Goal: Transaction & Acquisition: Purchase product/service

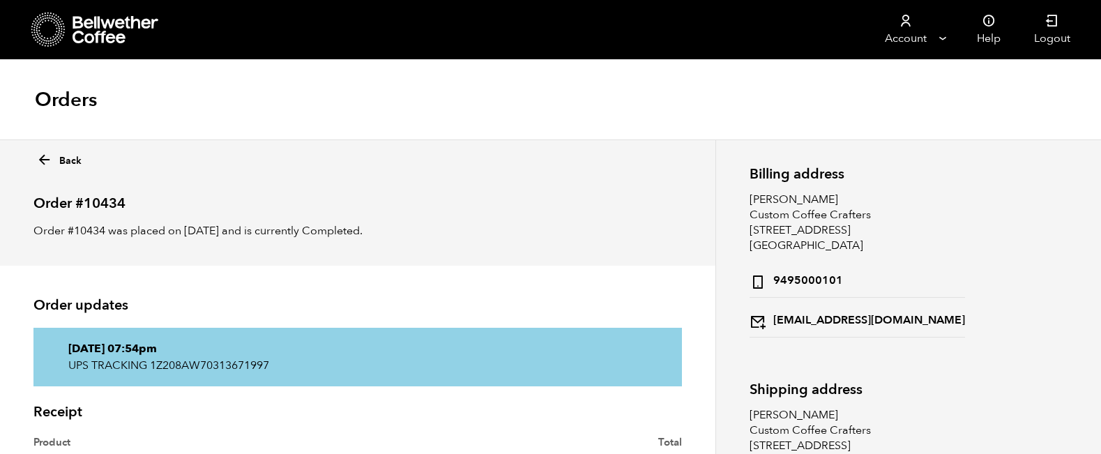
scroll to position [26, 0]
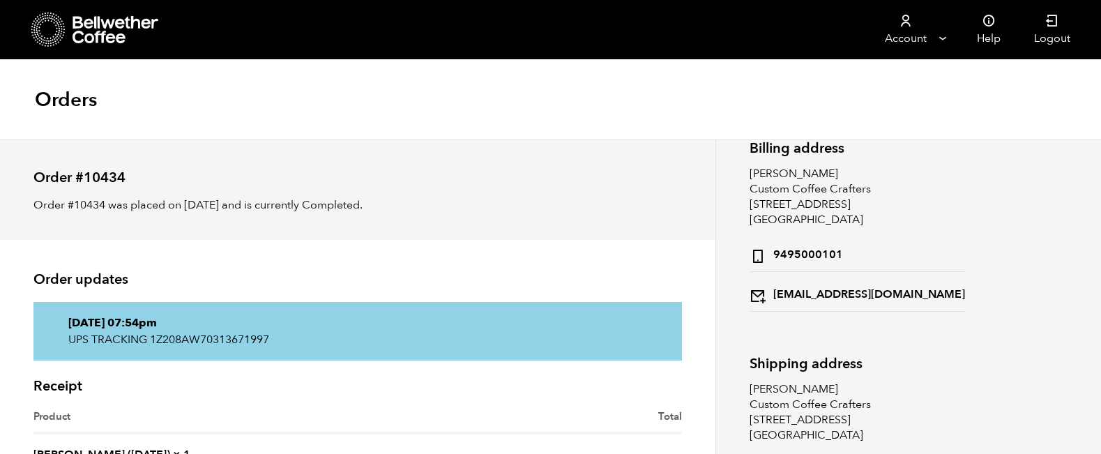
click at [96, 33] on icon at bounding box center [115, 30] width 87 height 28
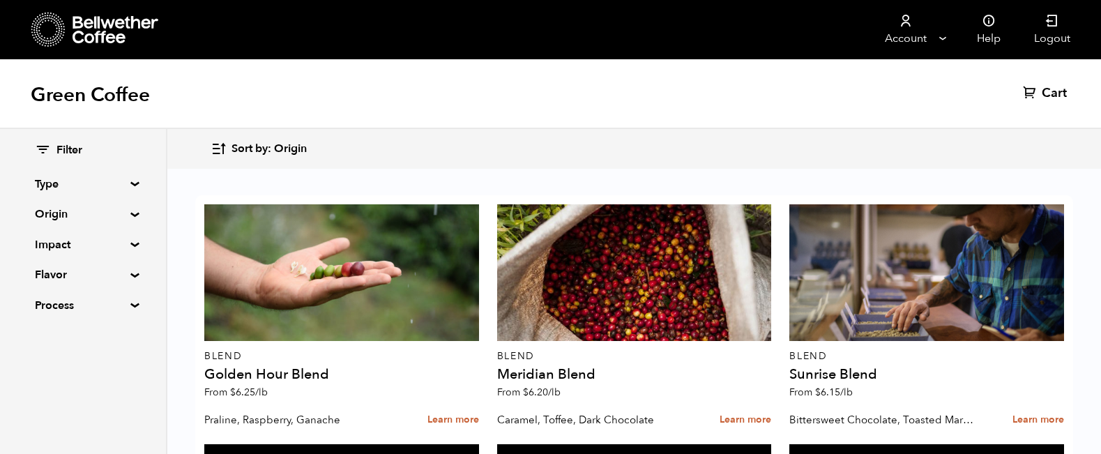
click at [127, 179] on div "Filter Type Blend Single Origin Decaf Seasonal Year Round Origin Blend Brazil B…" at bounding box center [83, 228] width 166 height 199
click at [131, 183] on summary "Type" at bounding box center [83, 184] width 96 height 17
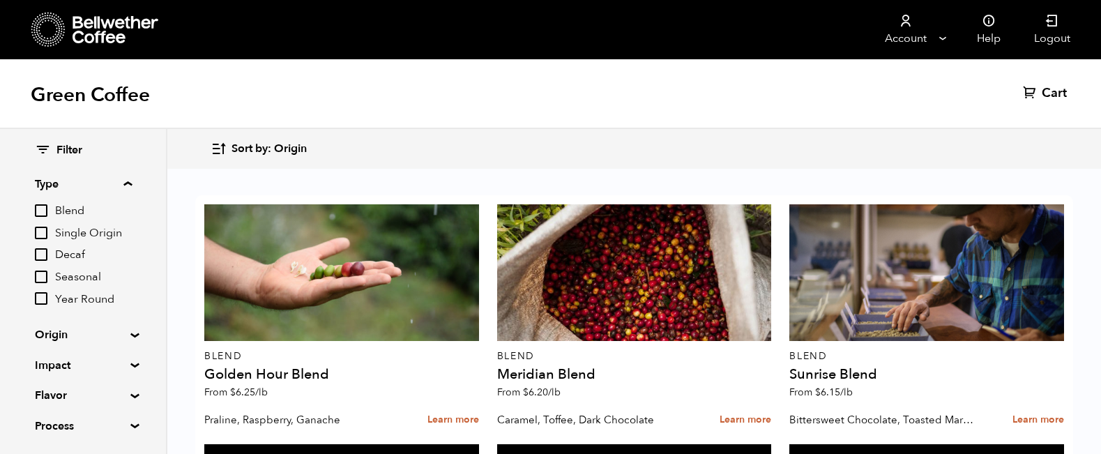
click at [45, 208] on input "Blend" at bounding box center [41, 210] width 13 height 13
checkbox input "true"
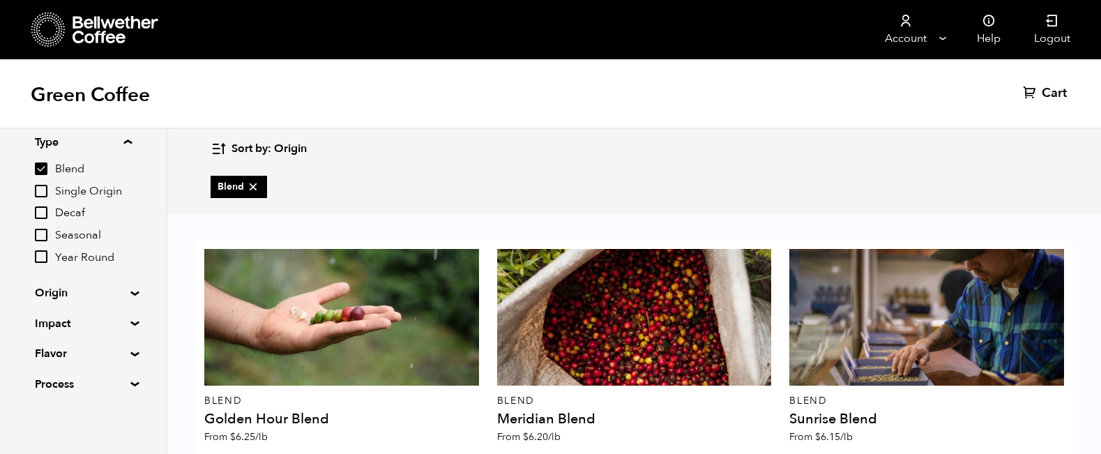
scroll to position [43, 0]
click at [122, 349] on summary "Flavor" at bounding box center [83, 352] width 96 height 17
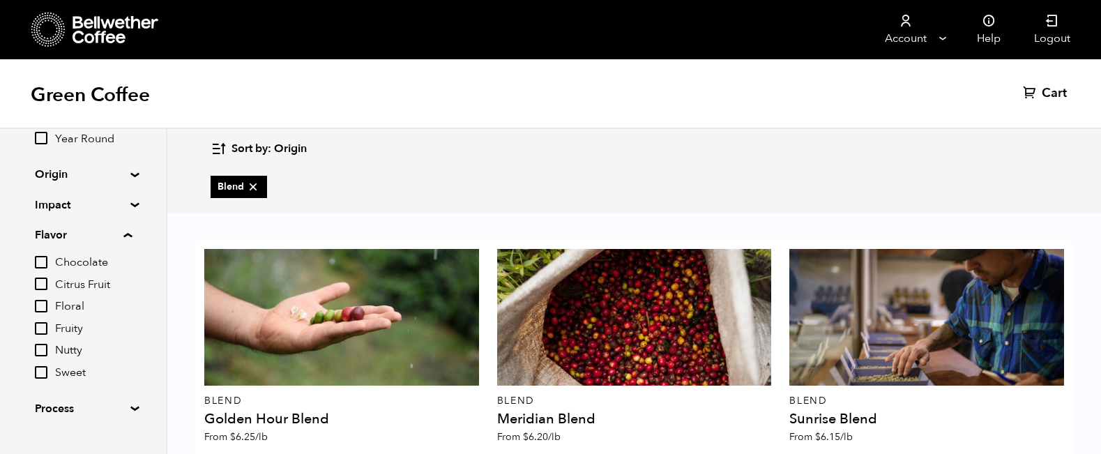
scroll to position [167, 0]
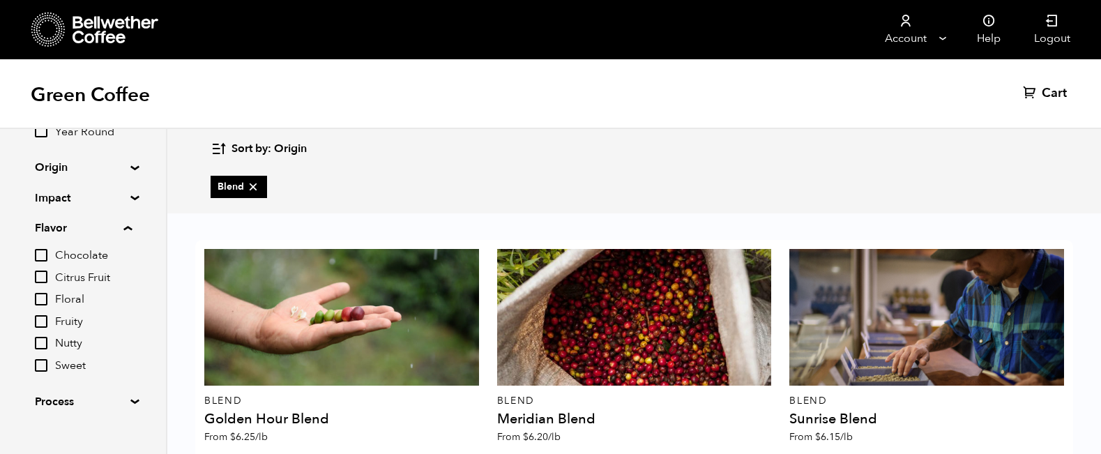
click at [46, 249] on input "Chocolate" at bounding box center [41, 255] width 13 height 13
checkbox input "true"
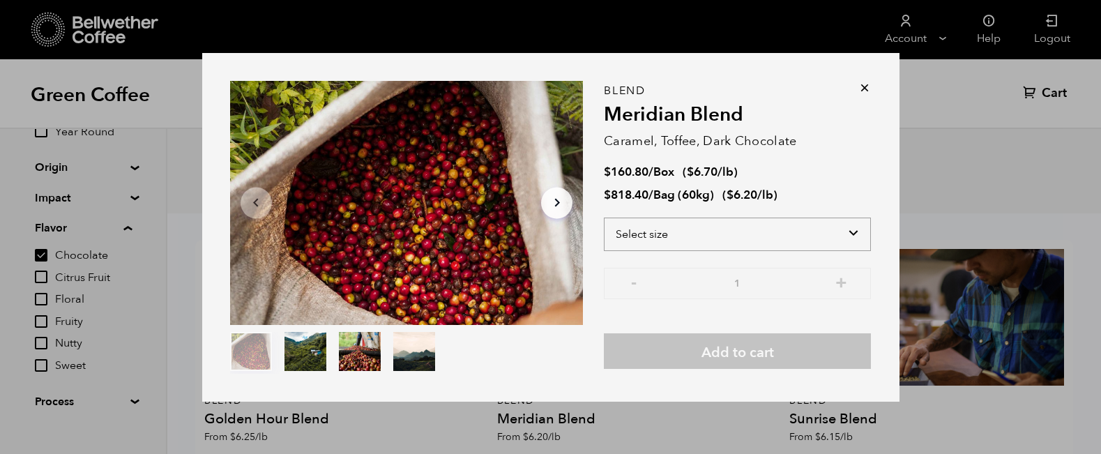
click at [855, 232] on select "Select size Bag (60kg) (132 lbs) Box (24 lbs)" at bounding box center [737, 233] width 267 height 33
select select "box"
click at [604, 217] on select "Select size Bag (60kg) (132 lbs) Box (24 lbs)" at bounding box center [737, 233] width 267 height 33
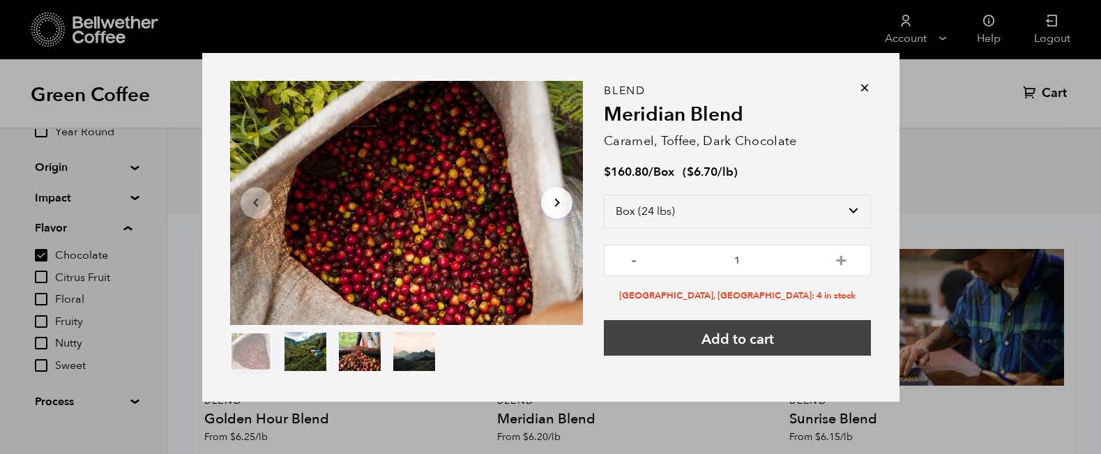
click at [743, 339] on button "Add to cart" at bounding box center [737, 338] width 267 height 36
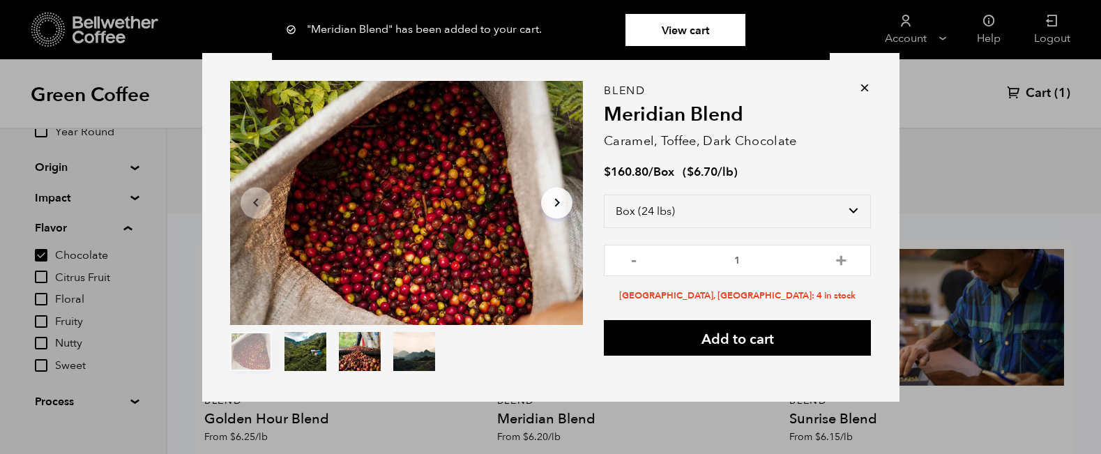
click at [167, 162] on div "Item 1 of 4 Arrow Left Arrow Right item 0 item 1 item 2 item 3 Item 1 of 4 "Mer…" at bounding box center [550, 227] width 1101 height 454
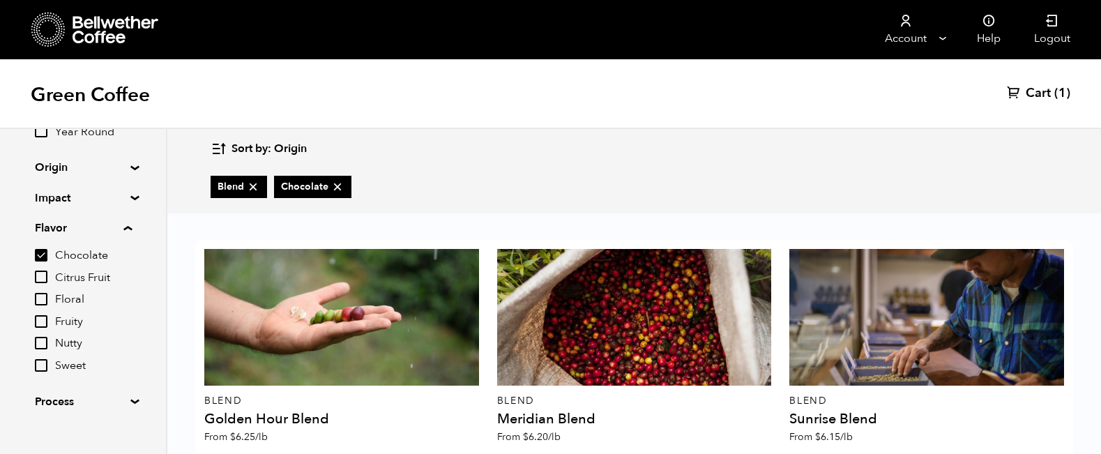
scroll to position [0, 0]
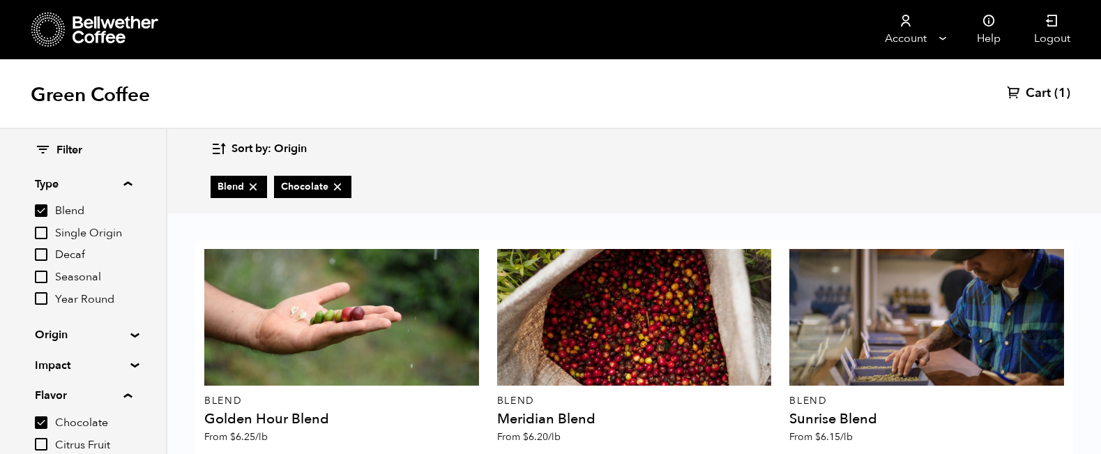
click at [45, 252] on input "Decaf" at bounding box center [41, 254] width 13 height 13
checkbox input "true"
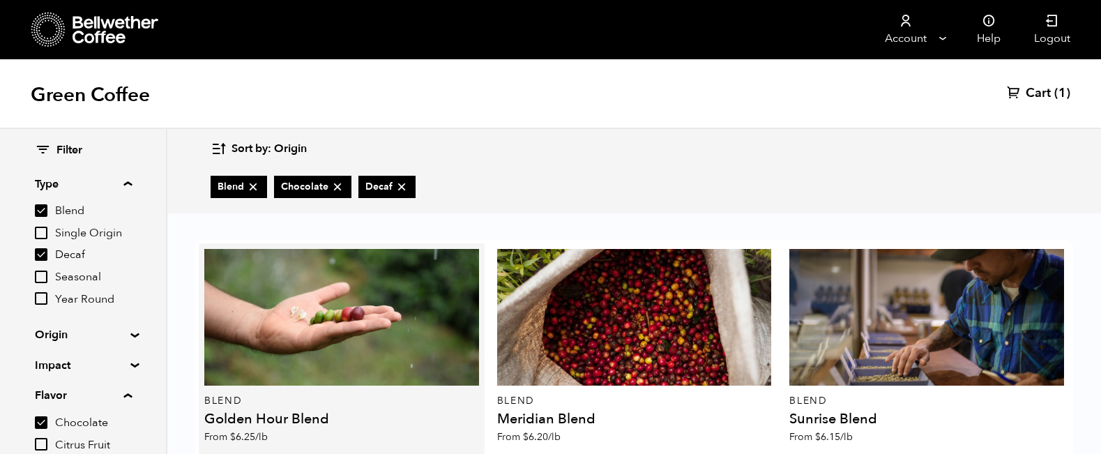
scroll to position [224, 0]
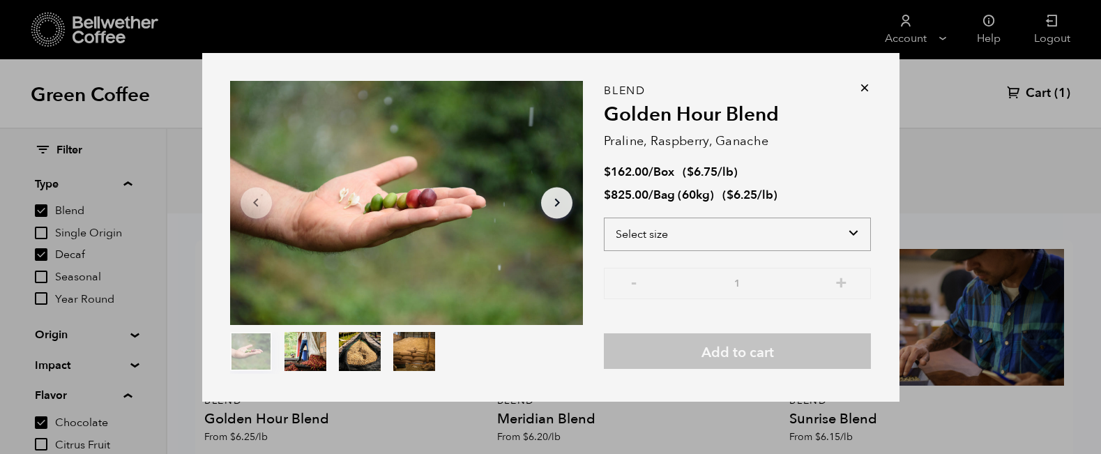
click at [858, 231] on select "Select size Bag (60kg) (132 lbs) Box (24 lbs)" at bounding box center [737, 233] width 267 height 33
select select "box"
click at [604, 217] on select "Select size Bag (60kg) (132 lbs) Box (24 lbs)" at bounding box center [737, 233] width 267 height 33
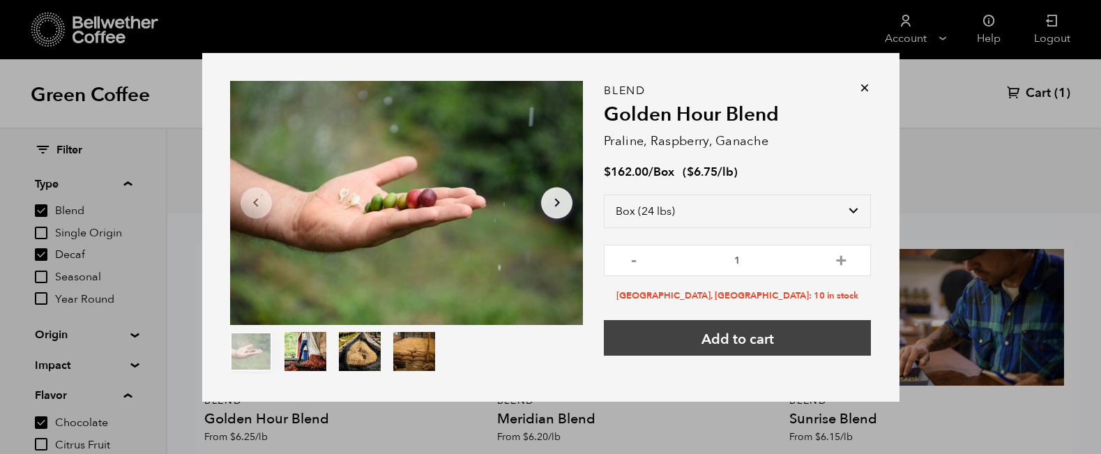
click at [749, 351] on button "Add to cart" at bounding box center [737, 338] width 267 height 36
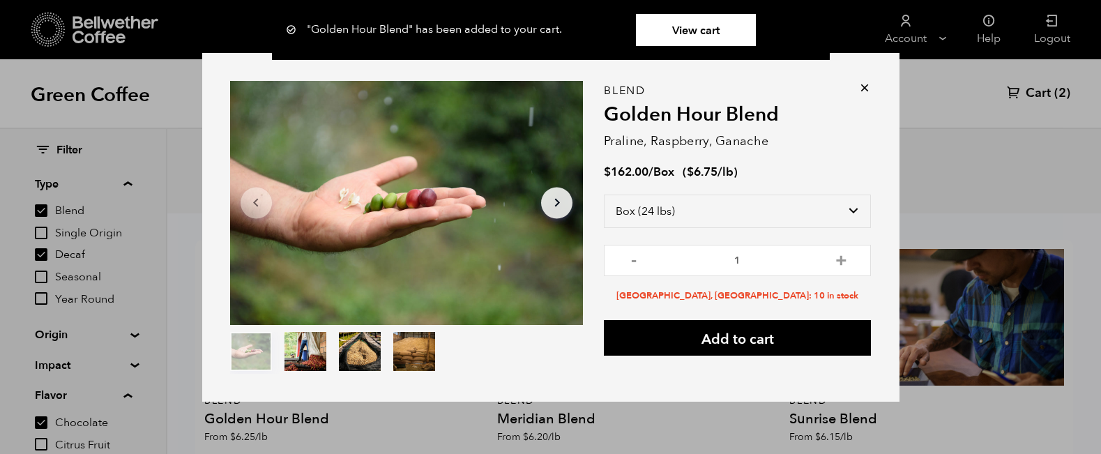
click at [913, 31] on div ""Golden Hour Blend" has been added to your cart. View cart {"cart_contents_coun…" at bounding box center [550, 30] width 1101 height 60
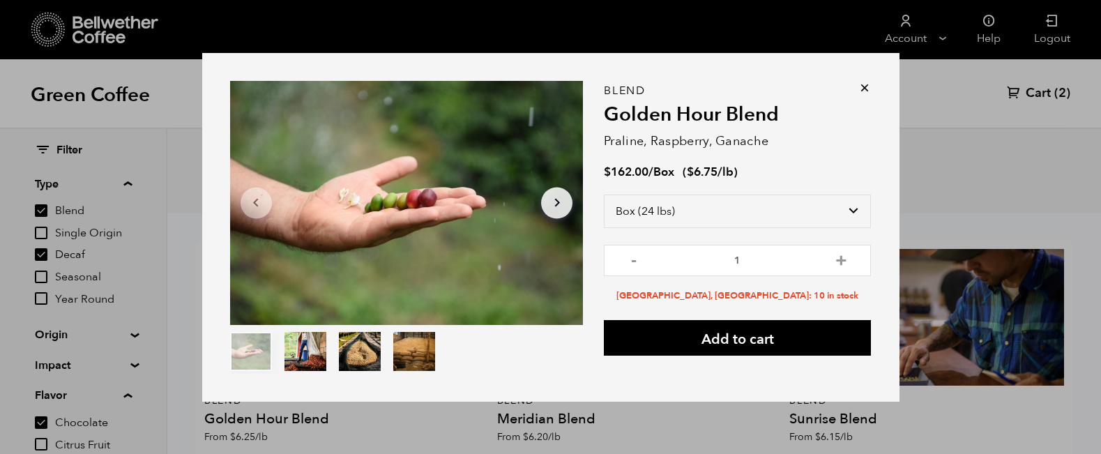
click at [40, 211] on div "Item 1 of 4 Arrow Left Arrow Right item 0 item 1 item 2 item 3 Item 1 of 4 "Gol…" at bounding box center [550, 227] width 1101 height 454
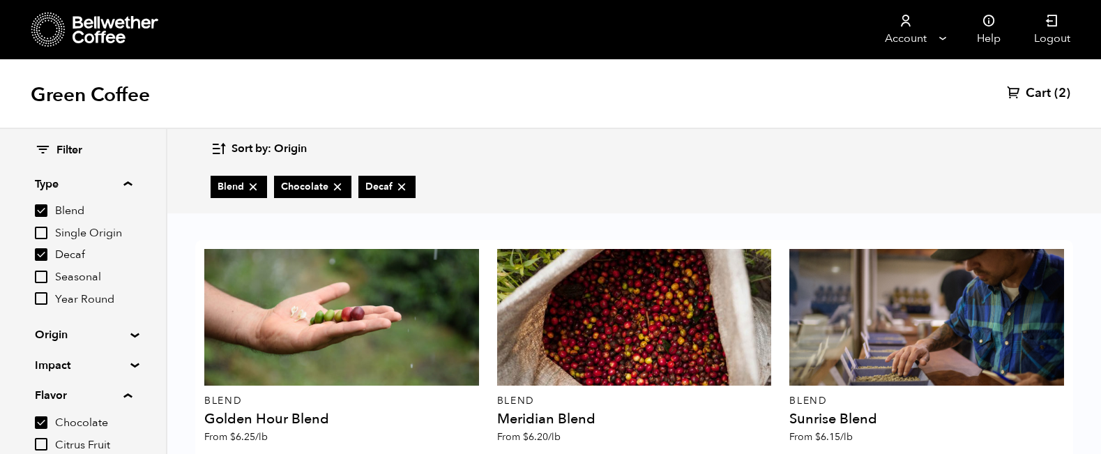
click at [44, 210] on input "Blend" at bounding box center [41, 210] width 13 height 13
checkbox input "false"
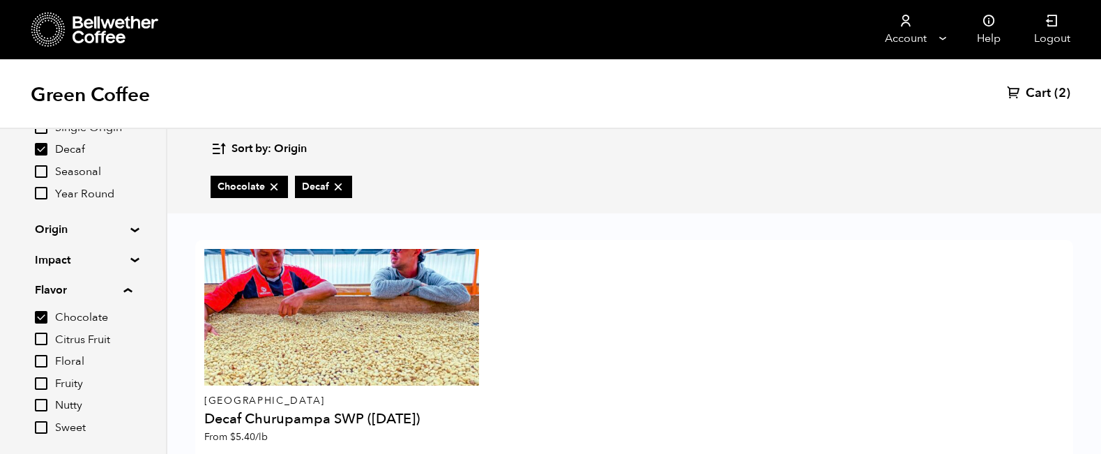
scroll to position [106, 0]
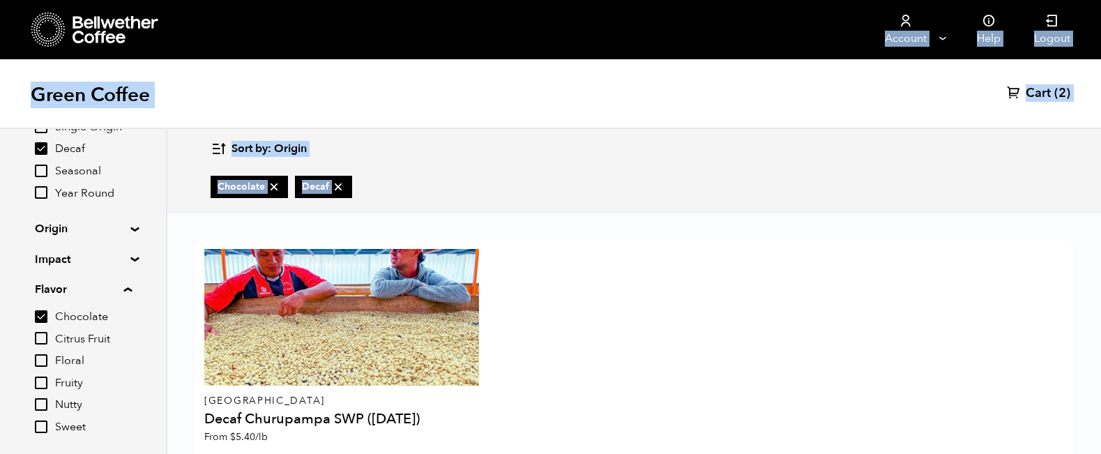
drag, startPoint x: 380, startPoint y: 284, endPoint x: 373, endPoint y: 549, distance: 265.7
click at [373, 453] on html "Bellwether Store Store Manage" at bounding box center [550, 227] width 1101 height 454
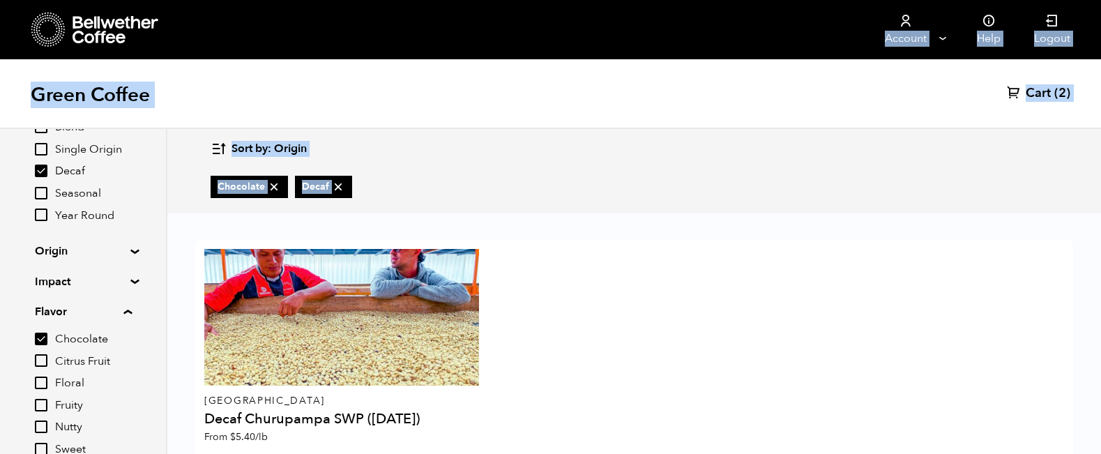
scroll to position [79, 0]
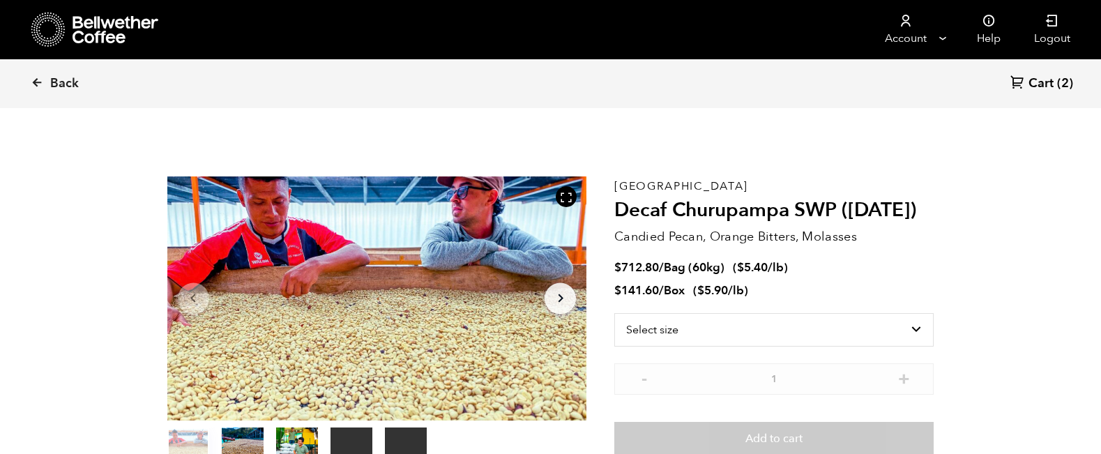
scroll to position [606, 742]
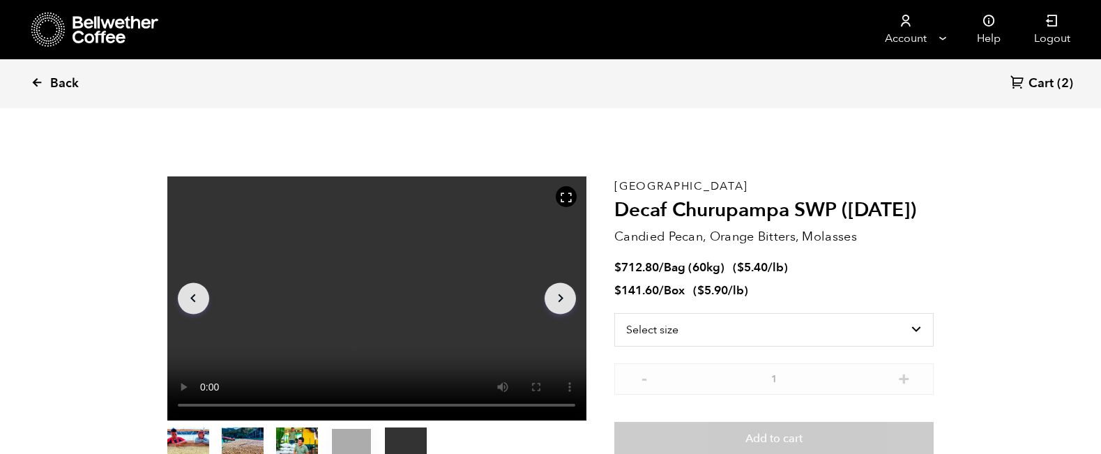
click at [59, 79] on span "Back" at bounding box center [64, 83] width 29 height 17
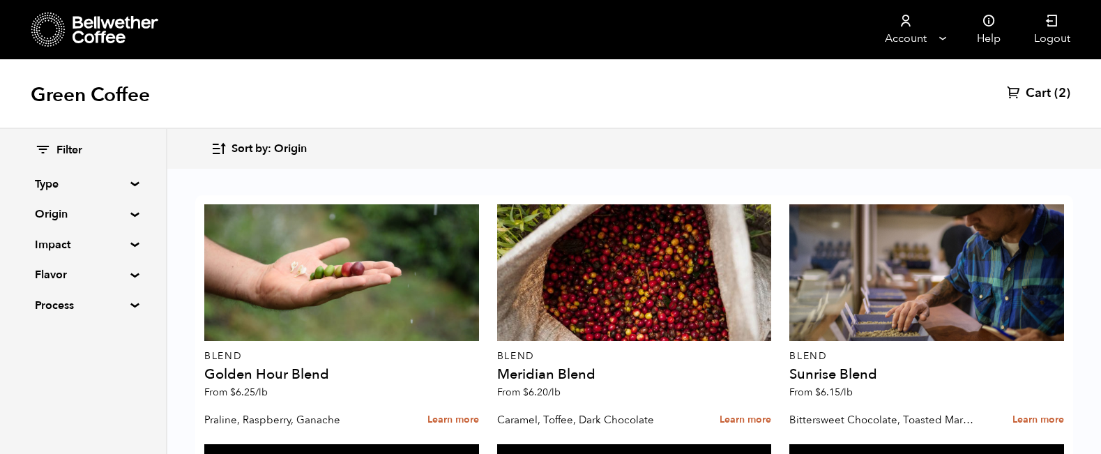
click at [133, 179] on div "Filter Type Blend Single Origin Decaf Seasonal Year Round Origin Blend Brazil B…" at bounding box center [83, 228] width 166 height 199
click at [134, 177] on div "Filter Type Blend Single Origin Decaf Seasonal Year Round Origin Blend Brazil B…" at bounding box center [83, 228] width 166 height 199
click at [125, 185] on summary "Type" at bounding box center [83, 184] width 96 height 17
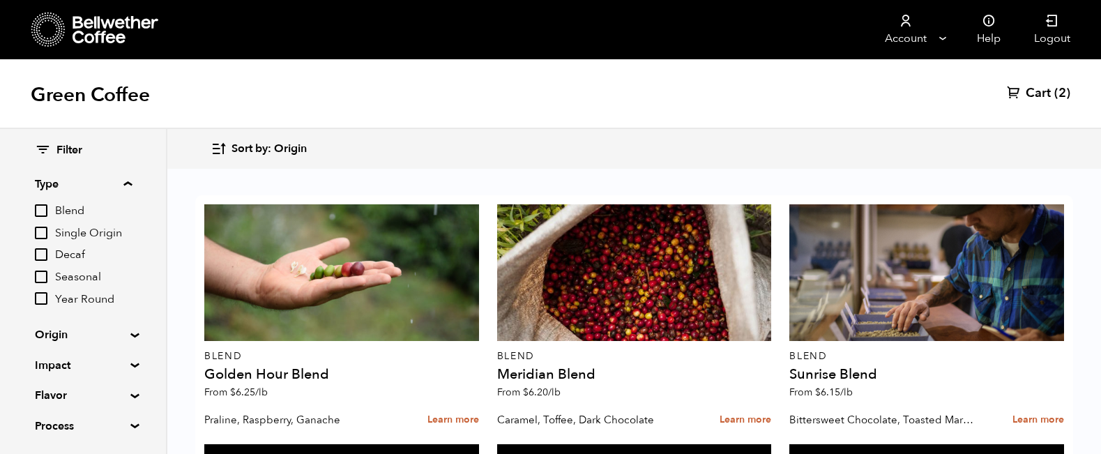
click at [47, 253] on input "Decaf" at bounding box center [41, 254] width 13 height 13
checkbox input "true"
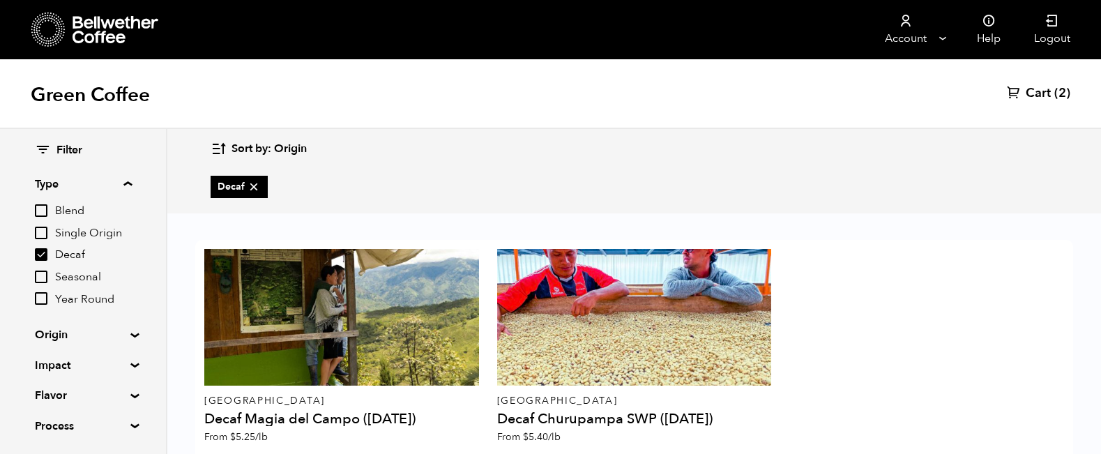
scroll to position [99, 0]
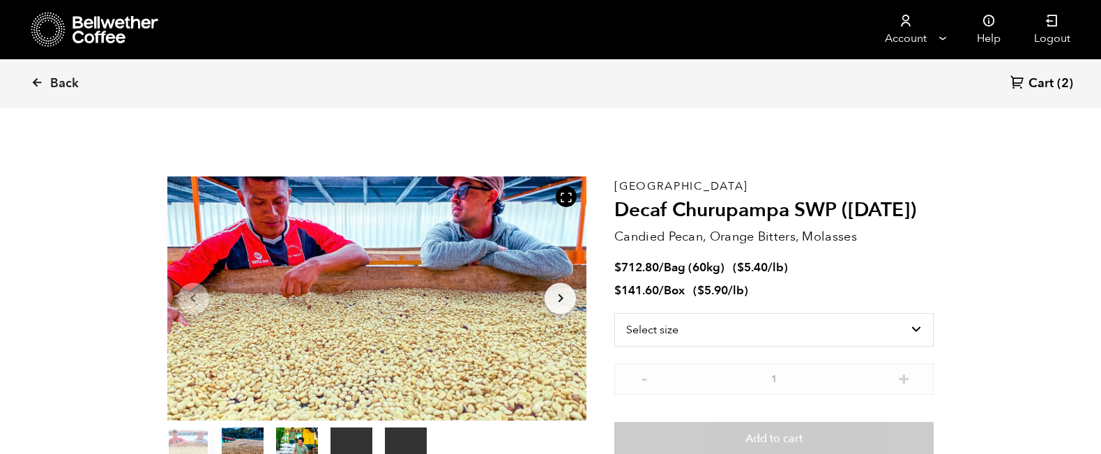
scroll to position [32, 0]
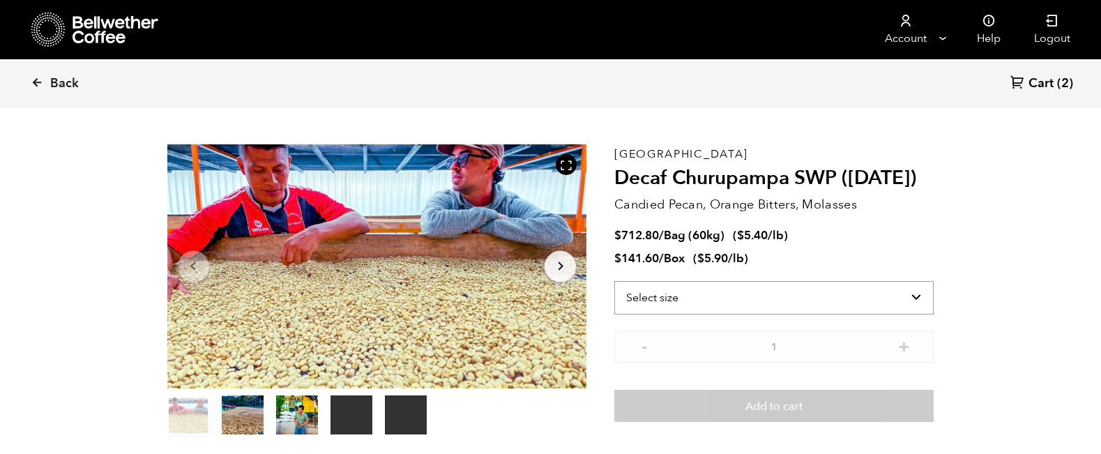
click at [881, 292] on select "Select size Bag (60kg) (132 lbs) Box (24 lbs)" at bounding box center [773, 297] width 319 height 33
select select "box"
click at [614, 281] on select "Select size Bag (60kg) (132 lbs) Box (24 lbs)" at bounding box center [773, 297] width 319 height 33
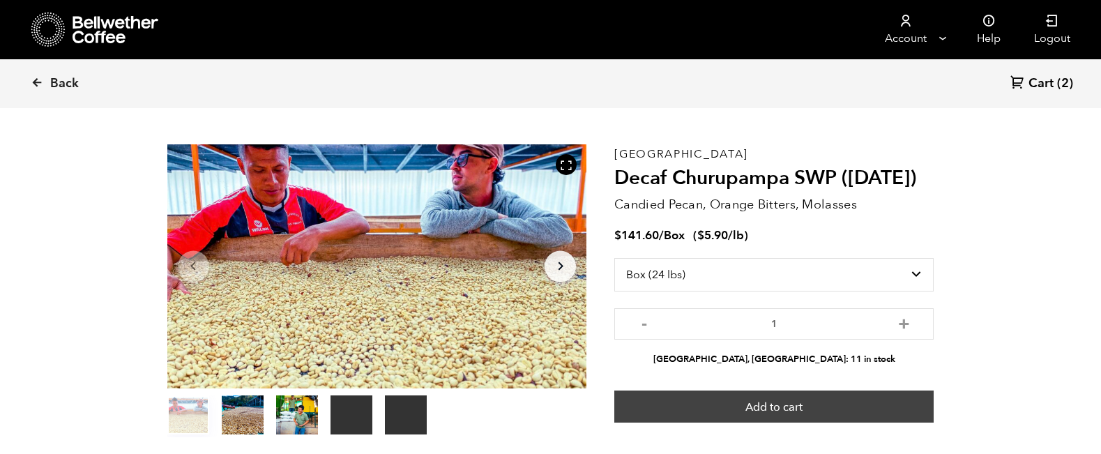
click at [804, 407] on button "Add to cart" at bounding box center [773, 406] width 319 height 32
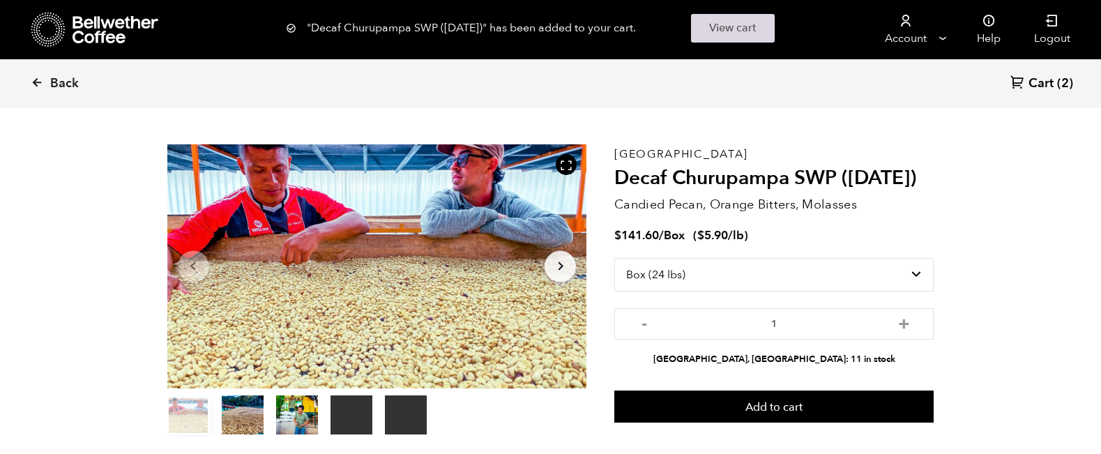
click at [728, 29] on link "View cart" at bounding box center [733, 28] width 84 height 29
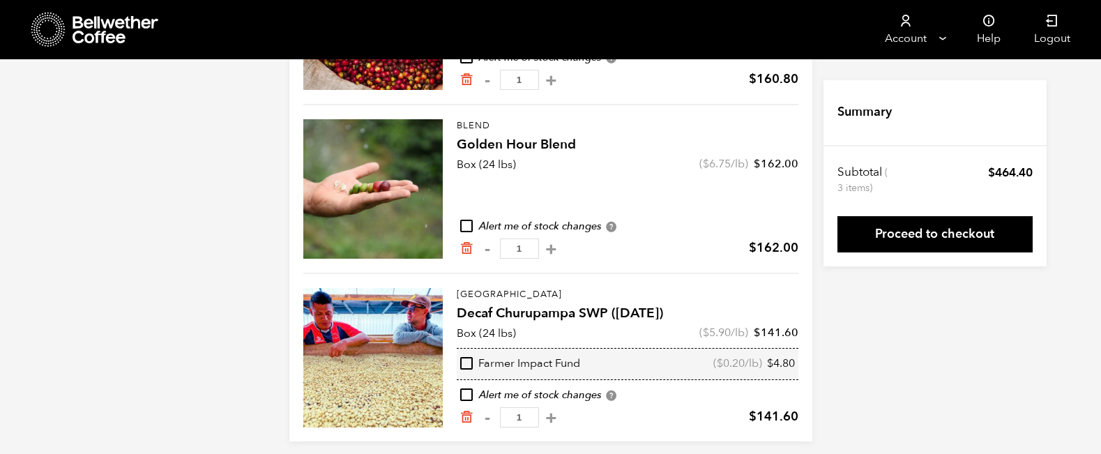
scroll to position [272, 0]
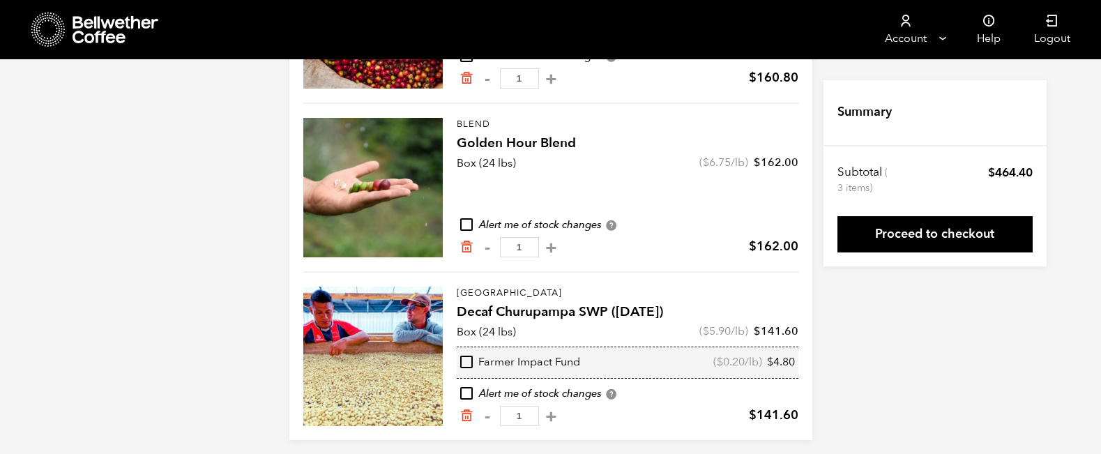
click at [464, 360] on input "checkbox" at bounding box center [466, 361] width 13 height 13
checkbox input "true"
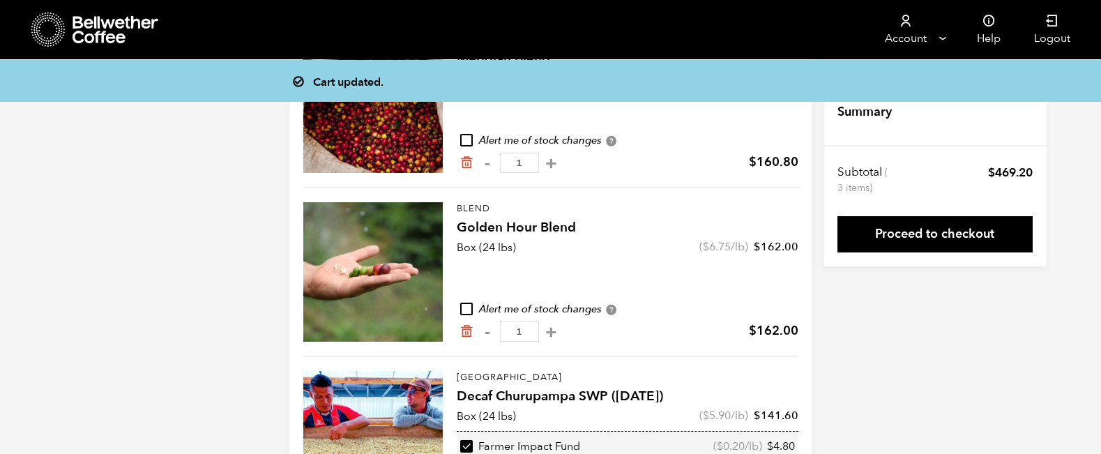
scroll to position [177, 0]
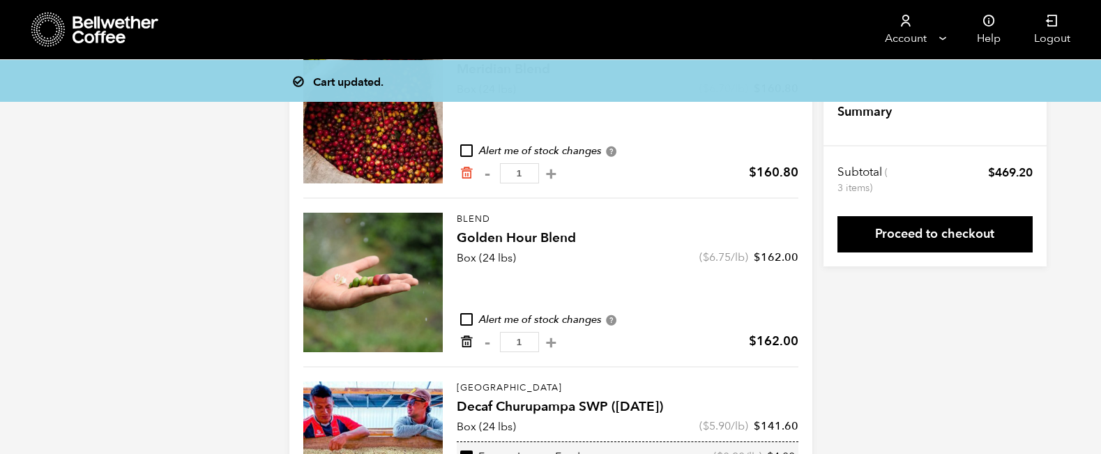
click at [468, 340] on icon "Remove from cart" at bounding box center [466, 342] width 14 height 14
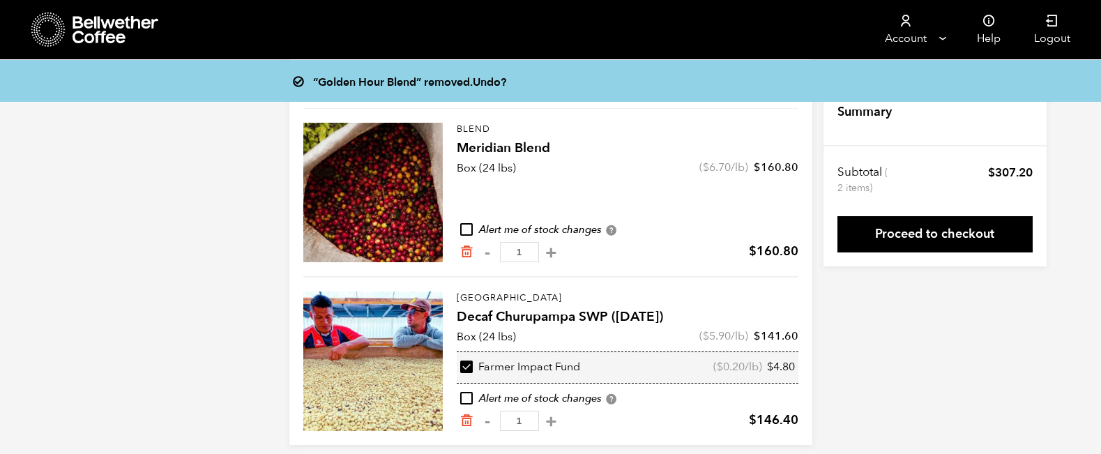
scroll to position [111, 0]
